Goal: Task Accomplishment & Management: Use online tool/utility

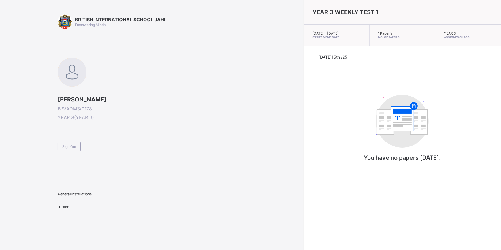
click at [69, 143] on div "Sign Out" at bounding box center [69, 146] width 23 height 9
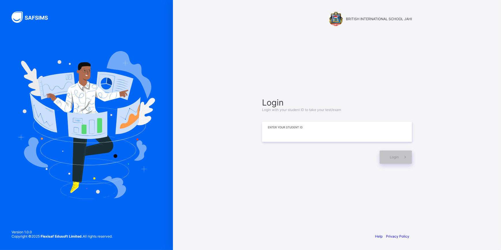
click at [316, 130] on input at bounding box center [337, 132] width 150 height 20
type input "*"
type input "**********"
click at [400, 156] on span at bounding box center [405, 156] width 13 height 13
click at [366, 137] on input "**********" at bounding box center [337, 132] width 150 height 20
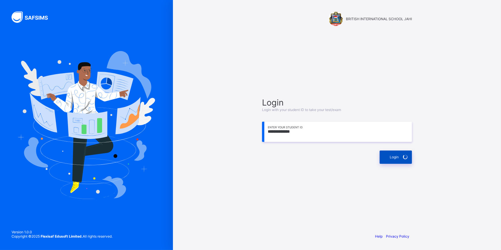
click at [396, 155] on span "Login" at bounding box center [394, 157] width 9 height 4
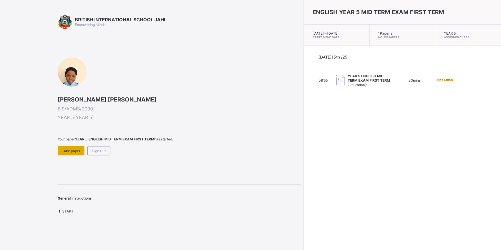
click at [70, 146] on div "Take paper" at bounding box center [71, 150] width 27 height 9
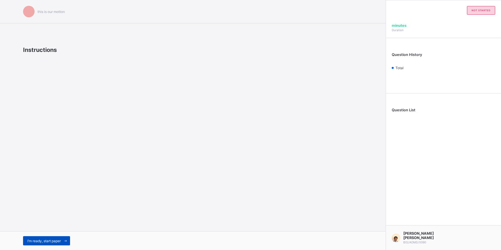
click at [63, 237] on span at bounding box center [65, 240] width 9 height 9
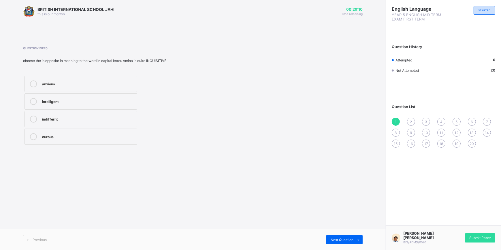
click at [77, 87] on div "anxious" at bounding box center [88, 83] width 92 height 7
click at [337, 236] on div "Next Question" at bounding box center [344, 239] width 36 height 9
click at [392, 123] on div "1" at bounding box center [396, 122] width 8 height 8
click at [47, 119] on div "indiffernt" at bounding box center [88, 119] width 92 height 6
click at [88, 137] on div "curous" at bounding box center [88, 136] width 92 height 6
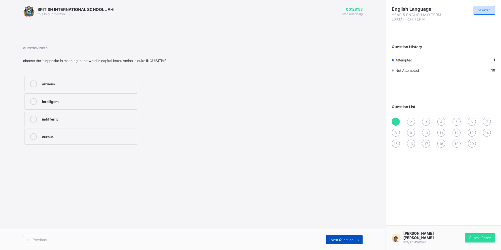
click at [352, 236] on div "Next Question" at bounding box center [344, 239] width 36 height 9
click at [63, 85] on div "left for" at bounding box center [88, 83] width 92 height 6
click at [360, 237] on span at bounding box center [357, 239] width 9 height 9
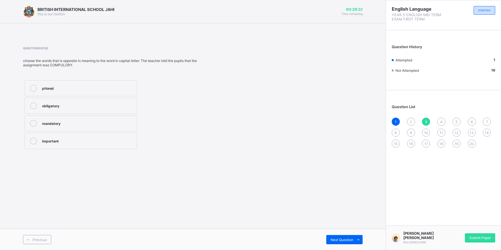
click at [407, 121] on div "2" at bounding box center [411, 122] width 8 height 8
click at [65, 84] on div "left for" at bounding box center [88, 83] width 92 height 6
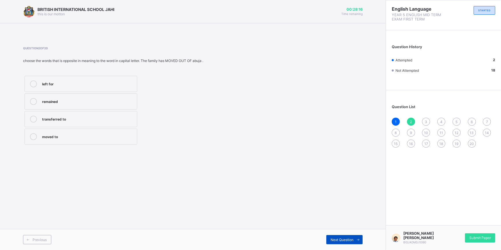
click at [348, 236] on div "Next Question" at bounding box center [344, 239] width 36 height 9
click at [86, 129] on label "mandatory" at bounding box center [80, 123] width 113 height 16
click at [349, 235] on div "Next Question" at bounding box center [344, 239] width 36 height 9
click at [424, 119] on div "3" at bounding box center [426, 122] width 8 height 8
click at [37, 124] on div at bounding box center [34, 123] width 12 height 7
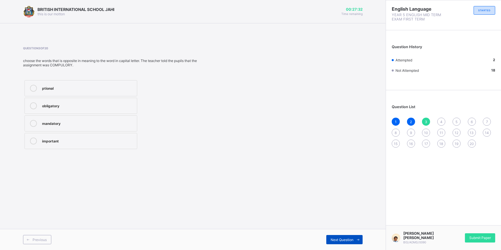
click at [346, 239] on span "Next Question" at bounding box center [342, 239] width 23 height 4
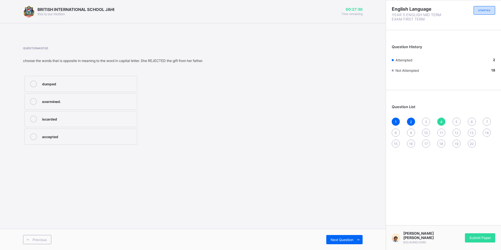
click at [423, 122] on div "3" at bounding box center [426, 122] width 8 height 8
click at [88, 119] on label "mandatory" at bounding box center [80, 123] width 113 height 16
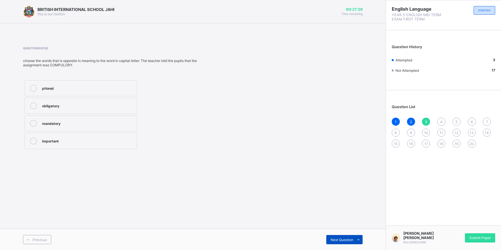
click at [339, 242] on div "Next Question" at bounding box center [344, 239] width 36 height 9
click at [78, 81] on div "dumped" at bounding box center [88, 83] width 92 height 6
click at [346, 236] on div "Next Question" at bounding box center [344, 239] width 36 height 9
click at [442, 122] on div "4" at bounding box center [441, 122] width 8 height 8
click at [110, 139] on div "accepted" at bounding box center [88, 136] width 92 height 7
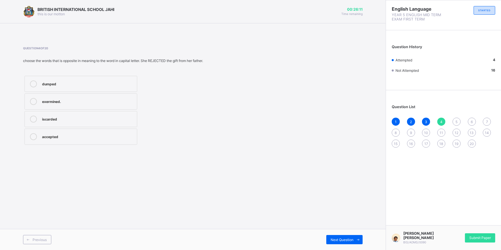
click at [395, 118] on div "1" at bounding box center [396, 122] width 8 height 8
click at [352, 237] on div "Next Question" at bounding box center [344, 239] width 36 height 9
click at [119, 136] on div "moved to" at bounding box center [88, 136] width 92 height 6
click at [339, 239] on span "Next Question" at bounding box center [342, 239] width 23 height 4
click at [339, 237] on span "Next Question" at bounding box center [342, 239] width 23 height 4
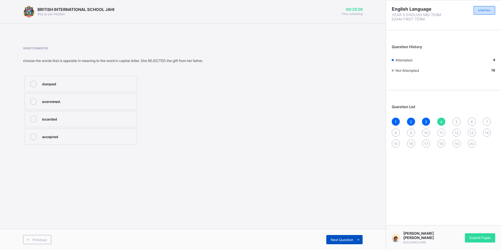
click at [347, 236] on div "Next Question" at bounding box center [344, 239] width 36 height 9
click at [85, 123] on label "regular" at bounding box center [80, 123] width 113 height 16
click at [337, 240] on span "Next Question" at bounding box center [342, 239] width 23 height 4
click at [86, 87] on div "I proved" at bounding box center [88, 83] width 92 height 7
click at [347, 237] on div "Next Question" at bounding box center [344, 239] width 36 height 9
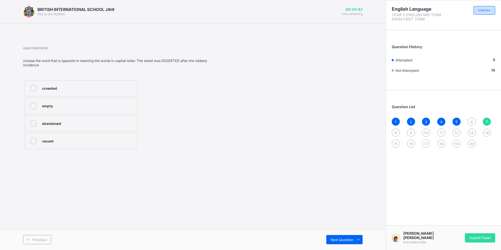
click at [470, 120] on div "6" at bounding box center [472, 122] width 8 height 8
drag, startPoint x: 41, startPoint y: 88, endPoint x: 44, endPoint y: 89, distance: 2.9
click at [42, 88] on label "I proved" at bounding box center [80, 84] width 113 height 16
click at [337, 237] on span "Next Question" at bounding box center [342, 239] width 23 height 4
drag, startPoint x: 474, startPoint y: 120, endPoint x: 469, endPoint y: 124, distance: 7.0
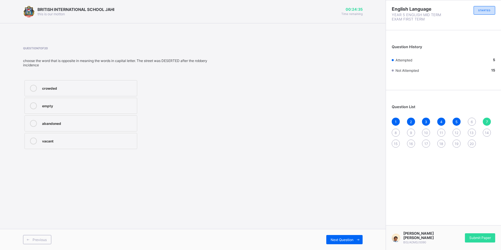
click at [474, 121] on div "6" at bounding box center [472, 122] width 8 height 8
click at [41, 84] on label "I proved" at bounding box center [80, 84] width 113 height 16
click at [347, 239] on span "Next Question" at bounding box center [342, 239] width 23 height 4
click at [474, 118] on div "6" at bounding box center [472, 122] width 8 height 8
click at [81, 86] on div "I proved" at bounding box center [88, 83] width 92 height 6
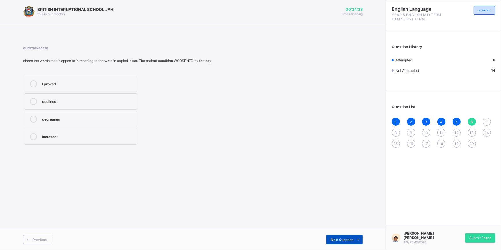
click at [342, 236] on div "Next Question" at bounding box center [344, 239] width 36 height 9
click at [69, 92] on label "crowded" at bounding box center [80, 88] width 113 height 16
click at [344, 236] on div "Next Question" at bounding box center [344, 239] width 36 height 9
click at [483, 121] on div "7" at bounding box center [487, 122] width 8 height 8
click at [116, 92] on label "crowded" at bounding box center [80, 88] width 113 height 16
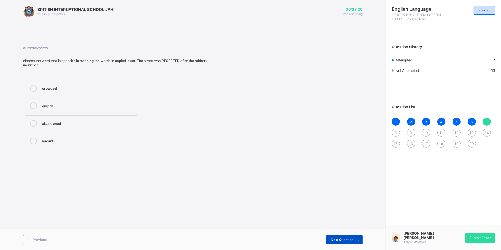
click at [359, 237] on span at bounding box center [357, 239] width 9 height 9
click at [57, 122] on div "disclosed" at bounding box center [88, 123] width 92 height 6
click at [358, 238] on icon at bounding box center [358, 240] width 4 height 4
click at [393, 131] on div "8" at bounding box center [396, 133] width 8 height 8
click at [62, 121] on div "disclosed" at bounding box center [88, 123] width 92 height 6
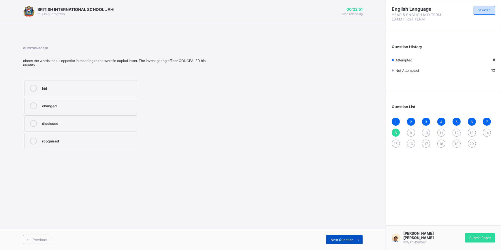
click at [350, 238] on span "Next Question" at bounding box center [342, 239] width 23 height 4
click at [80, 101] on label "lateness" at bounding box center [80, 101] width 113 height 16
click at [346, 239] on span "Next Question" at bounding box center [342, 239] width 23 height 4
click at [56, 107] on div "commanded" at bounding box center [88, 105] width 92 height 6
click at [359, 237] on span at bounding box center [357, 239] width 9 height 9
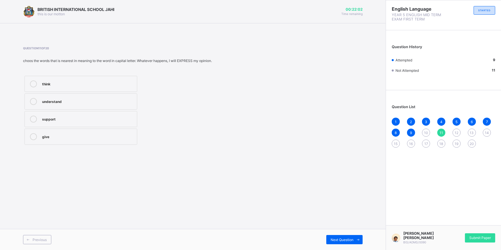
click at [423, 131] on div "10" at bounding box center [426, 133] width 8 height 8
click at [76, 107] on div "commanded" at bounding box center [88, 105] width 92 height 6
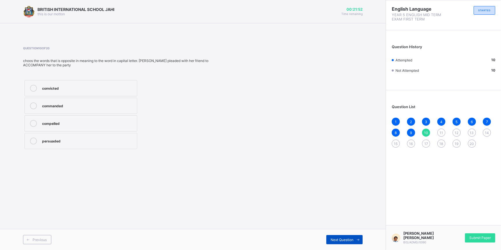
click at [341, 238] on span "Next Question" at bounding box center [342, 239] width 23 height 4
click at [56, 122] on div "support" at bounding box center [88, 119] width 92 height 7
click at [342, 237] on div "Next Question" at bounding box center [344, 239] width 36 height 9
click at [441, 129] on div "11" at bounding box center [441, 133] width 8 height 8
click at [121, 121] on div "support" at bounding box center [88, 119] width 92 height 6
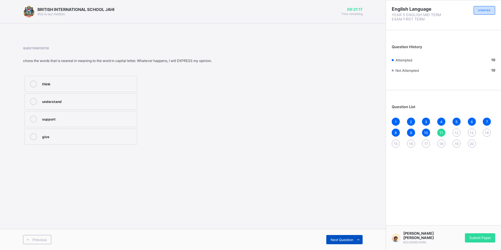
click at [351, 236] on div "Next Question" at bounding box center [344, 239] width 36 height 9
click at [441, 131] on span "11" at bounding box center [440, 133] width 3 height 4
click at [81, 121] on div "support" at bounding box center [88, 119] width 92 height 6
click at [457, 128] on div "1 2 3 4 5 6 7 8 9 10 11 12 13 14 15 16 17 18 19 20" at bounding box center [443, 133] width 103 height 30
click at [456, 130] on div "12" at bounding box center [456, 133] width 8 height 8
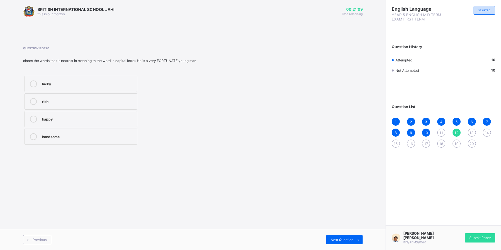
click at [438, 131] on div "11" at bounding box center [441, 133] width 8 height 8
click at [99, 127] on label "support" at bounding box center [80, 119] width 113 height 16
click at [456, 133] on span "12" at bounding box center [456, 133] width 4 height 4
click at [90, 133] on div "handsome" at bounding box center [88, 136] width 92 height 6
click at [469, 131] on div "13" at bounding box center [472, 133] width 8 height 8
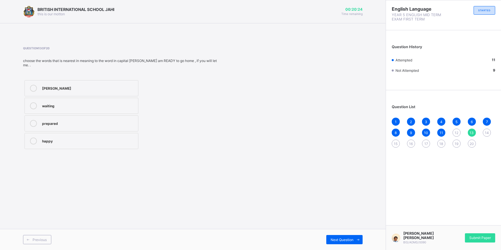
click at [457, 130] on div "12" at bounding box center [456, 133] width 8 height 8
click at [71, 132] on label "handsome" at bounding box center [80, 137] width 113 height 16
click at [470, 134] on span "13" at bounding box center [472, 133] width 4 height 4
click at [459, 120] on div "5" at bounding box center [456, 122] width 8 height 8
click at [454, 129] on div "12" at bounding box center [456, 133] width 8 height 8
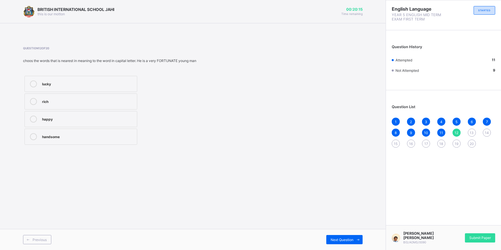
drag, startPoint x: 96, startPoint y: 135, endPoint x: 101, endPoint y: 135, distance: 4.6
click at [98, 135] on div "handsome" at bounding box center [88, 136] width 92 height 6
click at [353, 239] on span "Next Question" at bounding box center [342, 239] width 23 height 4
click at [85, 120] on div "prepared" at bounding box center [88, 123] width 93 height 6
click at [354, 240] on span at bounding box center [357, 239] width 9 height 9
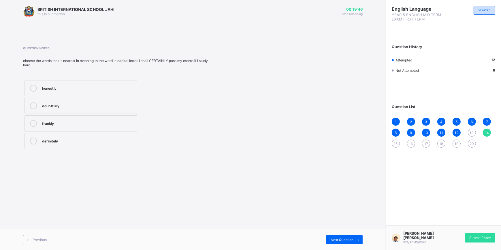
click at [470, 132] on span "13" at bounding box center [472, 133] width 4 height 4
click at [63, 120] on div "prepared" at bounding box center [88, 123] width 93 height 6
click at [351, 237] on div "Next Question" at bounding box center [344, 239] width 36 height 9
click at [78, 102] on div "doubtfully" at bounding box center [88, 105] width 92 height 6
click at [344, 239] on span "Next Question" at bounding box center [342, 239] width 23 height 4
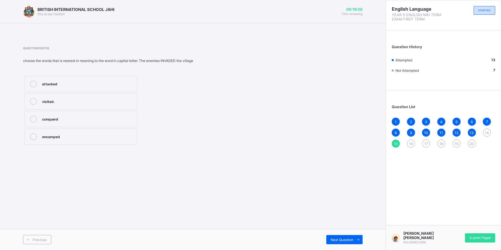
click at [487, 132] on span "14" at bounding box center [487, 133] width 4 height 4
click at [94, 100] on label "doubtfully" at bounding box center [80, 106] width 113 height 16
click at [354, 236] on span at bounding box center [357, 239] width 9 height 9
click at [82, 86] on div "attacked" at bounding box center [88, 83] width 92 height 6
click at [337, 239] on span "Next Question" at bounding box center [342, 239] width 23 height 4
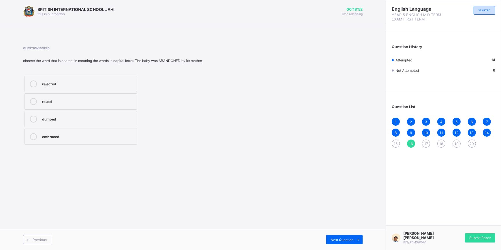
click at [399, 143] on div "15" at bounding box center [396, 143] width 8 height 8
click at [79, 87] on div "attacked" at bounding box center [88, 83] width 92 height 7
click at [409, 142] on div "16" at bounding box center [411, 143] width 8 height 8
click at [394, 144] on span "15" at bounding box center [396, 143] width 4 height 4
click at [75, 83] on div "attacked" at bounding box center [88, 83] width 92 height 6
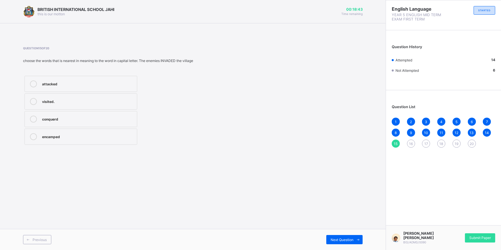
click at [408, 141] on div "16" at bounding box center [411, 143] width 8 height 8
click at [79, 118] on div "dumped" at bounding box center [88, 119] width 92 height 6
click at [396, 143] on span "15" at bounding box center [396, 143] width 4 height 4
click at [50, 84] on div "attacked" at bounding box center [88, 83] width 92 height 6
click at [410, 141] on span "16" at bounding box center [411, 143] width 4 height 4
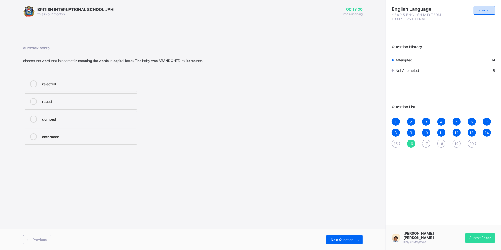
click at [395, 141] on span "15" at bounding box center [396, 143] width 4 height 4
click at [122, 84] on div "attacked" at bounding box center [88, 83] width 92 height 6
click at [422, 144] on div "17" at bounding box center [426, 143] width 8 height 8
click at [65, 119] on div "dirty" at bounding box center [88, 119] width 92 height 6
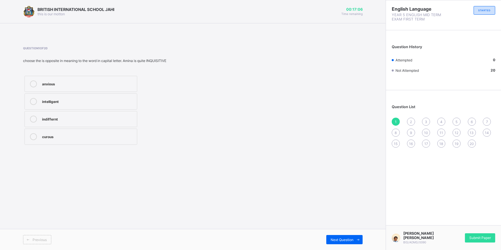
click at [71, 131] on label "curous" at bounding box center [80, 137] width 113 height 16
click at [411, 120] on span "2" at bounding box center [411, 122] width 2 height 4
click at [96, 135] on div "moved to" at bounding box center [88, 136] width 92 height 6
click at [352, 236] on div "Next Question" at bounding box center [344, 239] width 36 height 9
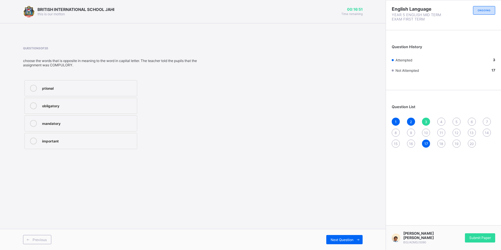
drag, startPoint x: 73, startPoint y: 120, endPoint x: 77, endPoint y: 120, distance: 3.5
click at [75, 120] on div "mandatory" at bounding box center [88, 123] width 92 height 6
click at [344, 237] on span "Next Question" at bounding box center [342, 239] width 23 height 4
click at [54, 138] on div "accepted" at bounding box center [88, 136] width 92 height 6
click at [346, 236] on div "Next Question" at bounding box center [344, 239] width 36 height 9
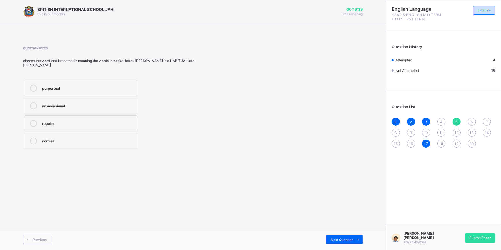
click at [441, 121] on span "4" at bounding box center [441, 122] width 2 height 4
click at [80, 131] on label "accepted" at bounding box center [80, 137] width 113 height 16
click at [356, 239] on icon at bounding box center [358, 240] width 4 height 4
click at [84, 115] on label "regular" at bounding box center [80, 123] width 113 height 16
click at [346, 238] on span "Next Question" at bounding box center [342, 239] width 23 height 4
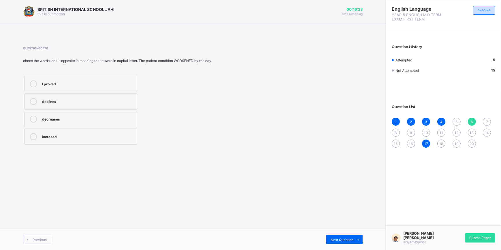
click at [452, 121] on div "5" at bounding box center [456, 122] width 8 height 8
click at [469, 118] on div "6" at bounding box center [472, 122] width 8 height 8
click at [75, 87] on div "I proved" at bounding box center [88, 83] width 92 height 7
click at [351, 237] on span "Next Question" at bounding box center [342, 239] width 23 height 4
click at [469, 121] on div "6" at bounding box center [472, 122] width 8 height 8
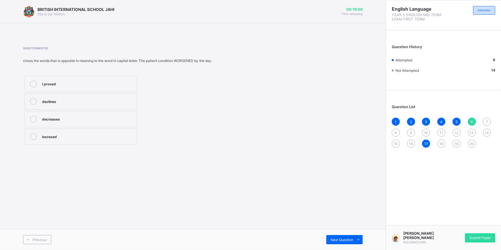
click at [132, 85] on div "I proved" at bounding box center [88, 83] width 92 height 6
click at [346, 237] on div "Next Question" at bounding box center [344, 239] width 36 height 9
click at [472, 118] on div "6" at bounding box center [472, 122] width 8 height 8
click at [90, 83] on label "I proved" at bounding box center [80, 84] width 113 height 16
click at [341, 235] on div "Next Question" at bounding box center [344, 239] width 36 height 9
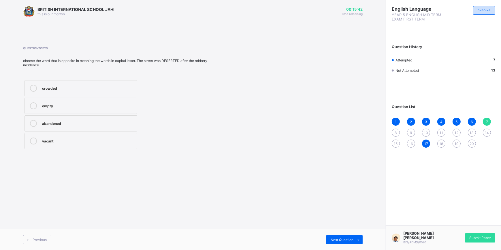
click at [69, 84] on label "crowded" at bounding box center [80, 88] width 113 height 16
click at [347, 239] on span "Next Question" at bounding box center [342, 239] width 23 height 4
click at [61, 122] on div "disclosed" at bounding box center [88, 123] width 92 height 6
click at [346, 237] on div "Next Question" at bounding box center [344, 239] width 36 height 9
click at [46, 104] on div "lateness" at bounding box center [88, 101] width 92 height 6
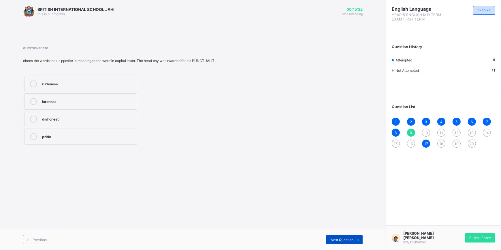
click at [337, 236] on div "Next Question" at bounding box center [344, 239] width 36 height 9
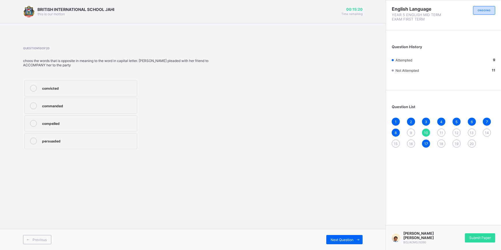
click at [410, 132] on span "9" at bounding box center [411, 133] width 2 height 4
click at [73, 109] on label "lateness" at bounding box center [80, 101] width 113 height 16
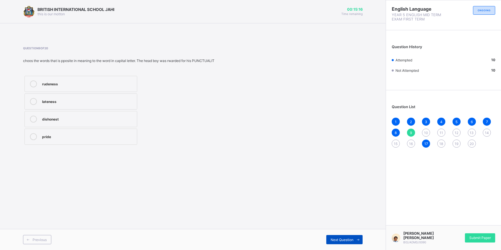
click at [343, 238] on span "Next Question" at bounding box center [342, 239] width 23 height 4
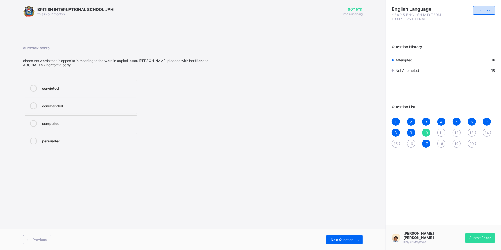
click at [47, 101] on label "commanded" at bounding box center [80, 106] width 113 height 16
click at [59, 91] on div "convicted" at bounding box center [88, 88] width 92 height 7
click at [345, 236] on div "Next Question" at bounding box center [344, 239] width 36 height 9
click at [73, 121] on div "support" at bounding box center [88, 119] width 92 height 6
click at [50, 101] on label "understand" at bounding box center [80, 101] width 113 height 16
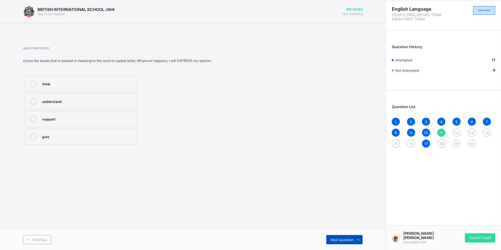
click at [352, 238] on span "Next Question" at bounding box center [342, 239] width 23 height 4
click at [443, 131] on div "11" at bounding box center [441, 133] width 8 height 8
click at [113, 104] on div "understand" at bounding box center [88, 101] width 92 height 6
click at [343, 235] on div "Next Question" at bounding box center [344, 239] width 36 height 9
click at [439, 131] on div "11" at bounding box center [441, 133] width 8 height 8
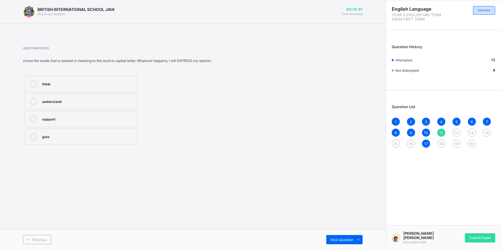
click at [97, 121] on div "support" at bounding box center [88, 119] width 92 height 6
click at [340, 236] on div "Next Question" at bounding box center [344, 239] width 36 height 9
click at [91, 140] on label "handsome" at bounding box center [80, 137] width 113 height 16
click at [352, 237] on span "Next Question" at bounding box center [342, 239] width 23 height 4
click at [94, 115] on label "prepared" at bounding box center [81, 123] width 114 height 16
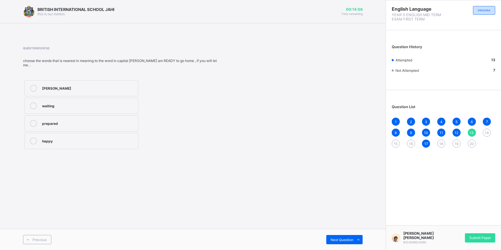
drag, startPoint x: 337, startPoint y: 237, endPoint x: 339, endPoint y: 233, distance: 4.3
click at [337, 237] on span "Next Question" at bounding box center [342, 239] width 23 height 4
click at [56, 111] on label "doubtfully" at bounding box center [80, 106] width 113 height 16
click at [471, 131] on span "13" at bounding box center [472, 133] width 4 height 4
click at [89, 115] on label "prepared" at bounding box center [81, 123] width 114 height 16
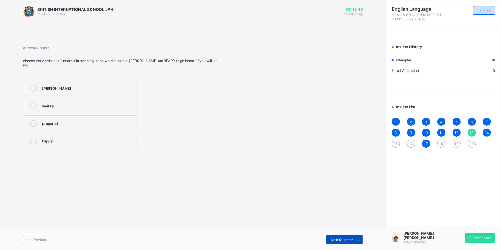
click at [353, 238] on span at bounding box center [357, 239] width 9 height 9
click at [393, 141] on div "15" at bounding box center [396, 143] width 8 height 8
click at [85, 86] on div "attacked" at bounding box center [88, 83] width 92 height 6
click at [337, 239] on span "Next Question" at bounding box center [342, 239] width 23 height 4
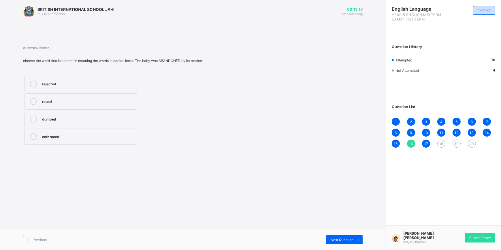
click at [87, 118] on div "dumped" at bounding box center [88, 119] width 92 height 6
click at [439, 141] on div "18" at bounding box center [441, 143] width 8 height 8
click at [409, 141] on div "16" at bounding box center [411, 143] width 8 height 8
click at [84, 123] on label "dumped" at bounding box center [80, 119] width 113 height 16
click at [357, 237] on span at bounding box center [357, 239] width 9 height 9
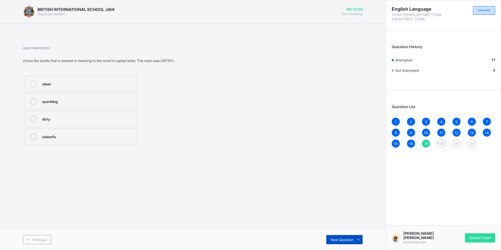
click at [337, 235] on div "Next Question" at bounding box center [344, 239] width 36 height 9
click at [75, 121] on div "supervised" at bounding box center [88, 123] width 92 height 6
click at [339, 240] on span "Next Question" at bounding box center [342, 239] width 23 height 4
click at [443, 144] on span "18" at bounding box center [441, 143] width 4 height 4
click at [126, 121] on div "supervised" at bounding box center [88, 123] width 92 height 6
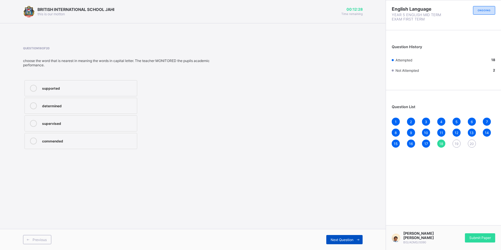
click at [340, 240] on span "Next Question" at bounding box center [342, 239] width 23 height 4
click at [122, 102] on div "helped" at bounding box center [88, 101] width 92 height 6
click at [357, 236] on span at bounding box center [357, 239] width 9 height 9
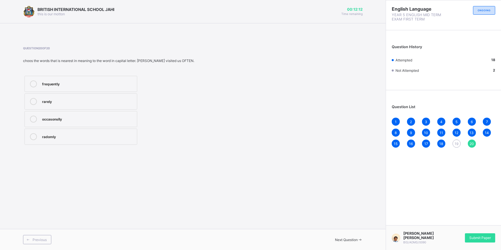
click at [455, 141] on div "19" at bounding box center [456, 143] width 8 height 8
click at [98, 83] on div "encouraged" at bounding box center [88, 83] width 92 height 6
click at [469, 141] on span "20" at bounding box center [471, 143] width 4 height 4
click at [93, 86] on div "frequently" at bounding box center [88, 83] width 92 height 6
click at [49, 236] on div "Previous" at bounding box center [37, 239] width 28 height 9
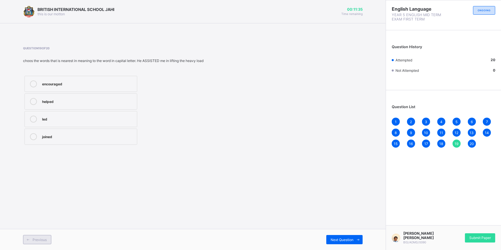
click at [49, 236] on div "Previous" at bounding box center [37, 239] width 28 height 9
click at [48, 236] on div "Previous" at bounding box center [37, 239] width 28 height 9
drag, startPoint x: 48, startPoint y: 236, endPoint x: 7, endPoint y: 198, distance: 56.3
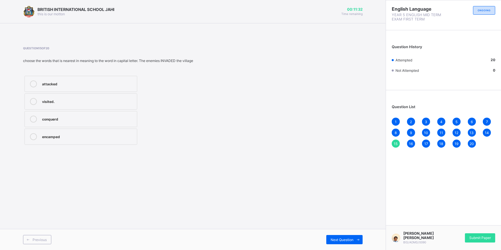
click at [7, 198] on div "BRITISH INTERNATIONAL SCHOOL JAHI this is our motton 00:11:32 Time remaining Qu…" at bounding box center [193, 125] width 386 height 250
click at [35, 239] on span "Previous" at bounding box center [40, 239] width 14 height 4
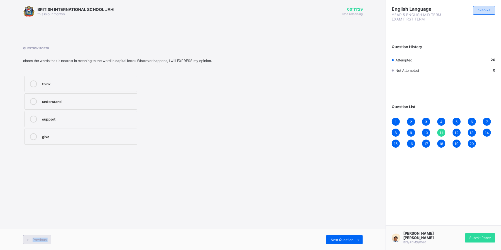
click at [35, 239] on span "Previous" at bounding box center [40, 239] width 14 height 4
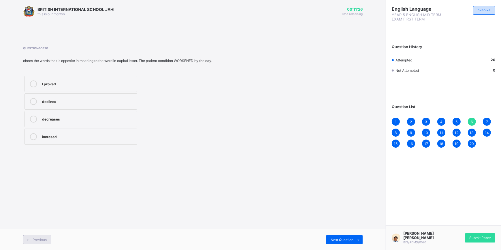
click at [35, 239] on span "Previous" at bounding box center [40, 239] width 14 height 4
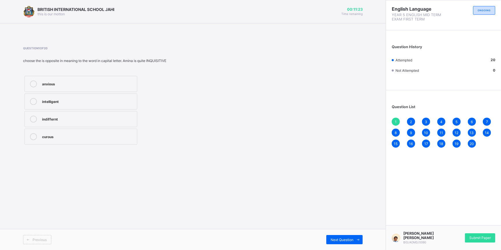
click at [35, 239] on span "Previous" at bounding box center [40, 239] width 14 height 4
click at [341, 239] on span "Next Question" at bounding box center [342, 239] width 23 height 4
click at [341, 238] on span "Next Question" at bounding box center [342, 239] width 23 height 4
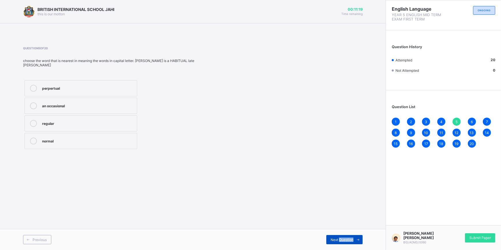
click at [341, 238] on span "Next Question" at bounding box center [342, 239] width 23 height 4
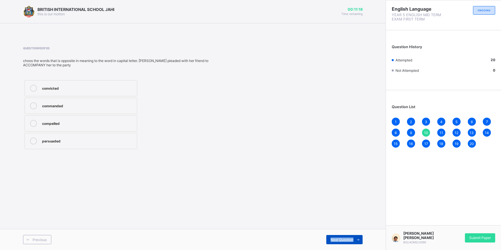
click at [341, 237] on span "Next Question" at bounding box center [342, 239] width 23 height 4
click at [341, 237] on div "Next Question" at bounding box center [344, 239] width 36 height 9
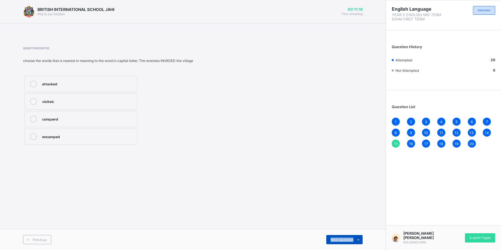
click at [341, 237] on div "Next Question" at bounding box center [344, 239] width 36 height 9
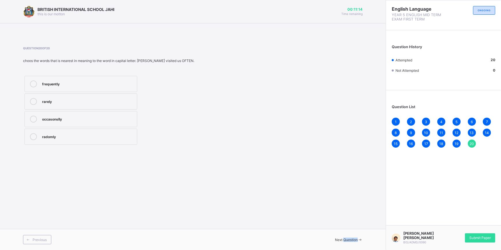
click at [341, 237] on div "Next Question" at bounding box center [278, 239] width 170 height 4
drag, startPoint x: 341, startPoint y: 237, endPoint x: 297, endPoint y: 206, distance: 54.0
click at [297, 206] on div "BRITISH INTERNATIONAL SCHOOL JAHI this is our motton 00:11:13 Time remaining Qu…" at bounding box center [193, 125] width 386 height 250
click at [480, 235] on div "Submit Paper" at bounding box center [480, 237] width 30 height 9
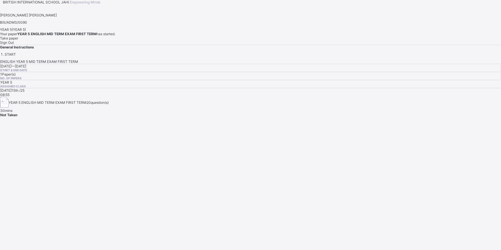
click at [14, 45] on span "Sign Out" at bounding box center [7, 42] width 14 height 4
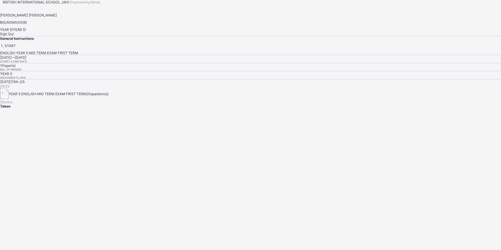
click at [14, 36] on span "Sign Out" at bounding box center [7, 34] width 14 height 4
